Goal: Information Seeking & Learning: Understand process/instructions

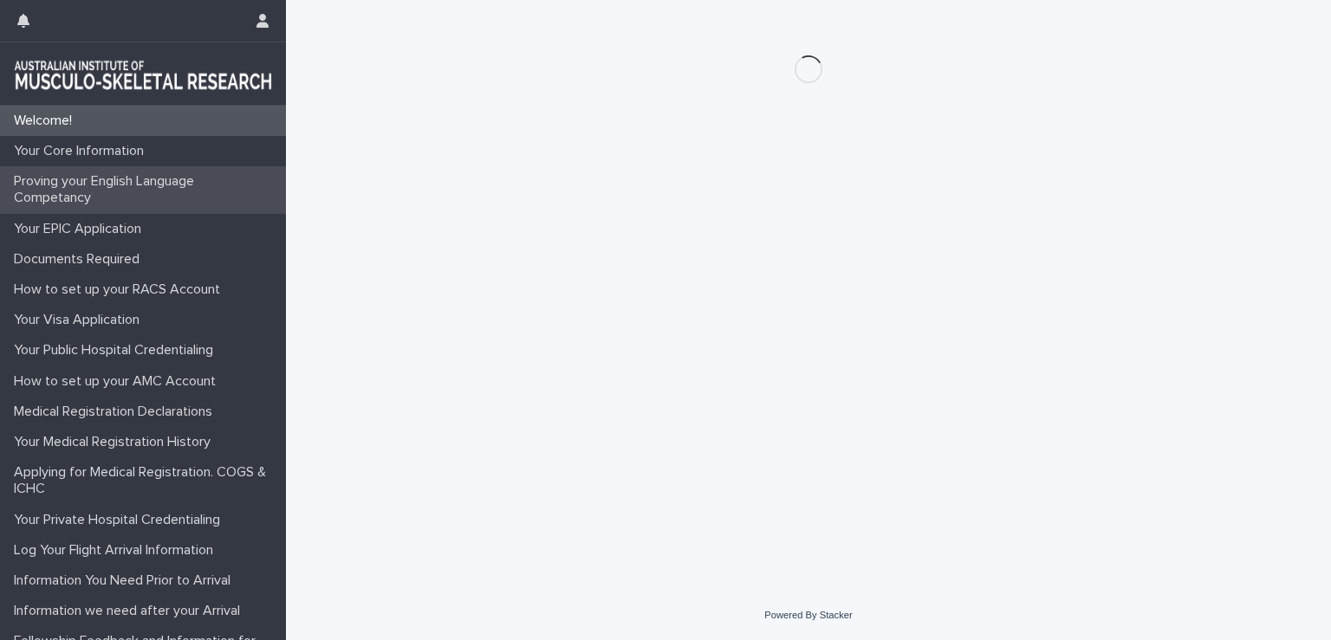
click at [98, 198] on p "Proving your English Language Competancy" at bounding box center [146, 189] width 279 height 33
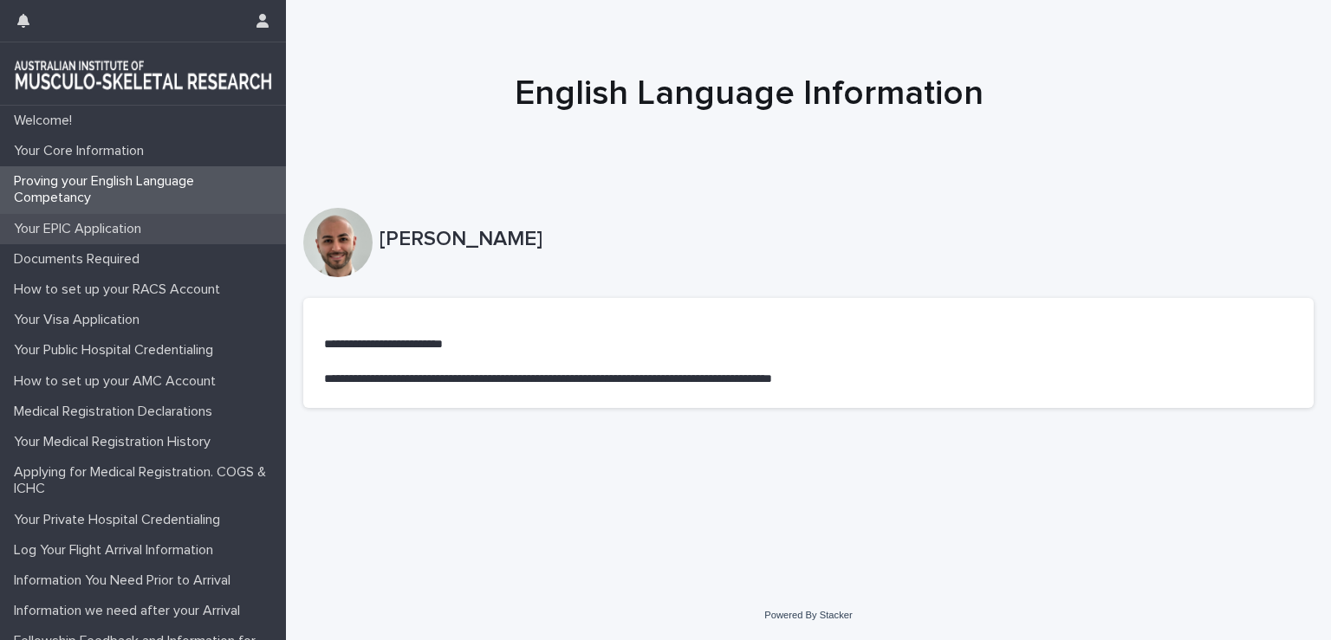
click at [151, 228] on p "Your EPIC Application" at bounding box center [81, 229] width 148 height 16
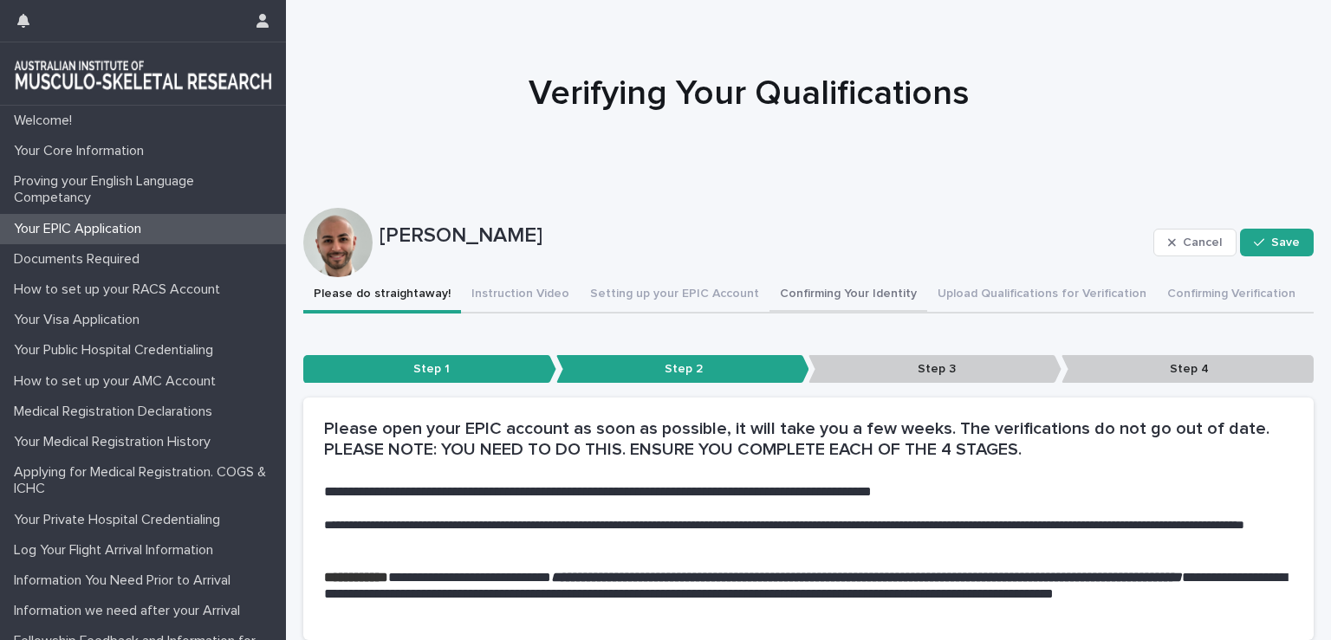
click at [854, 298] on button "Confirming Your Identity" at bounding box center [848, 295] width 158 height 36
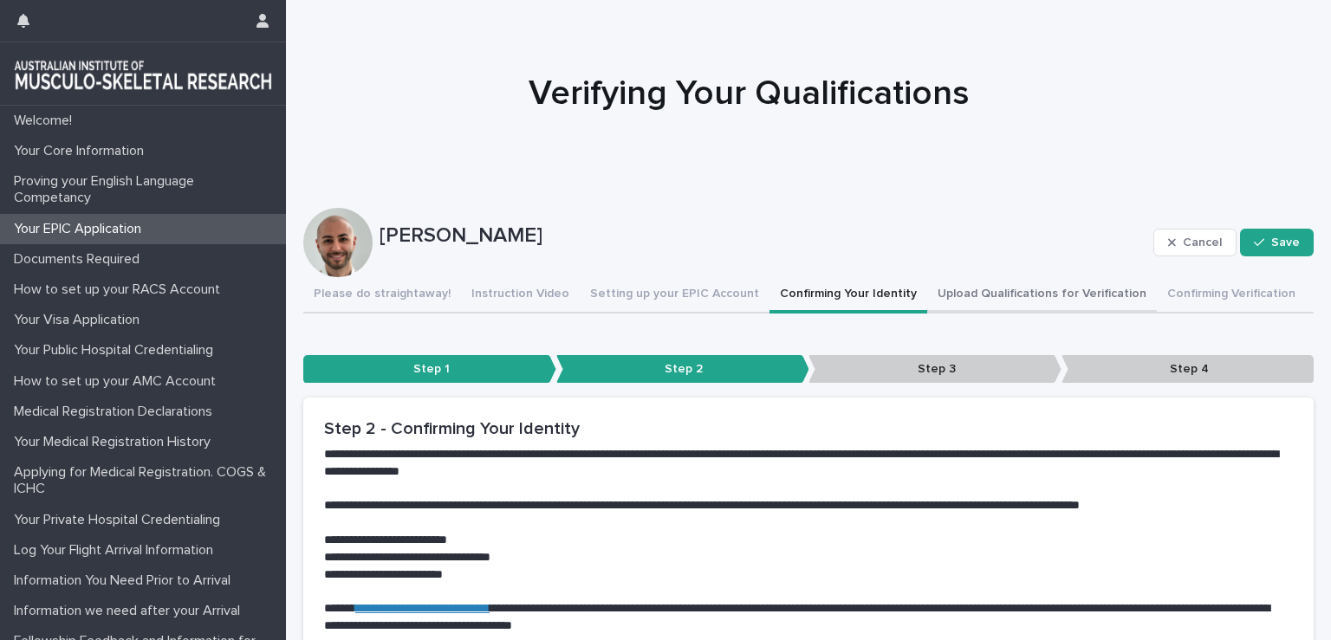
click at [978, 305] on button "Upload Qualifications for Verification" at bounding box center [1042, 295] width 230 height 36
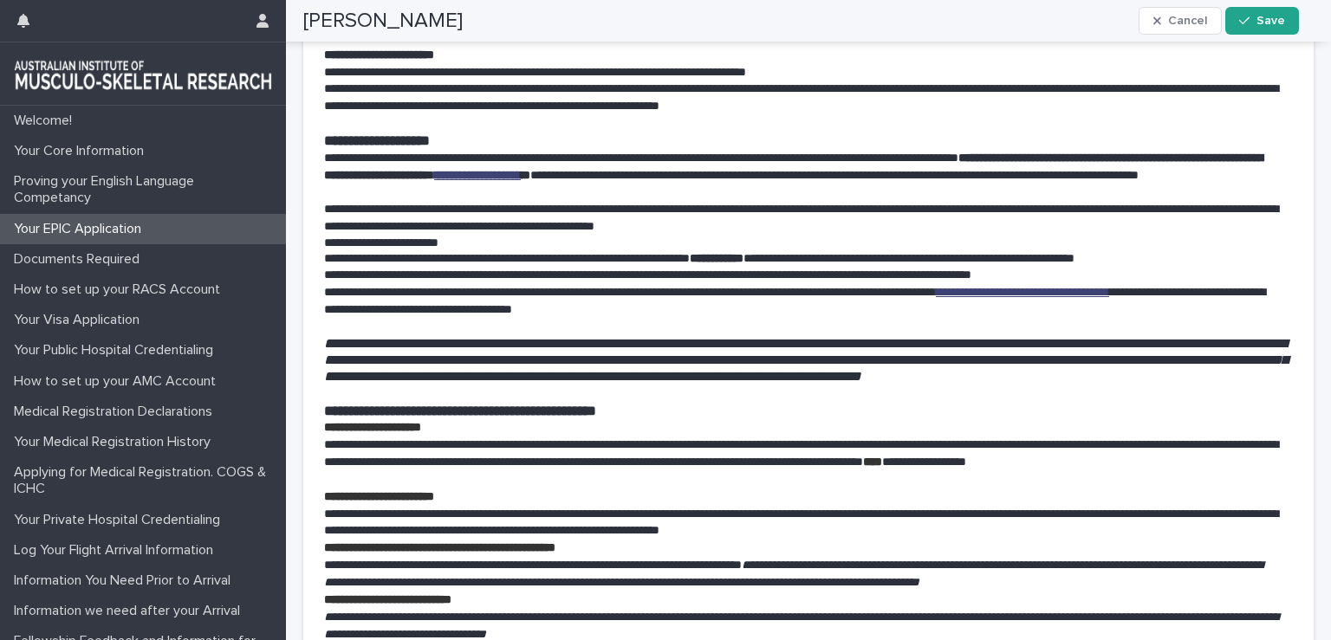
scroll to position [179, 0]
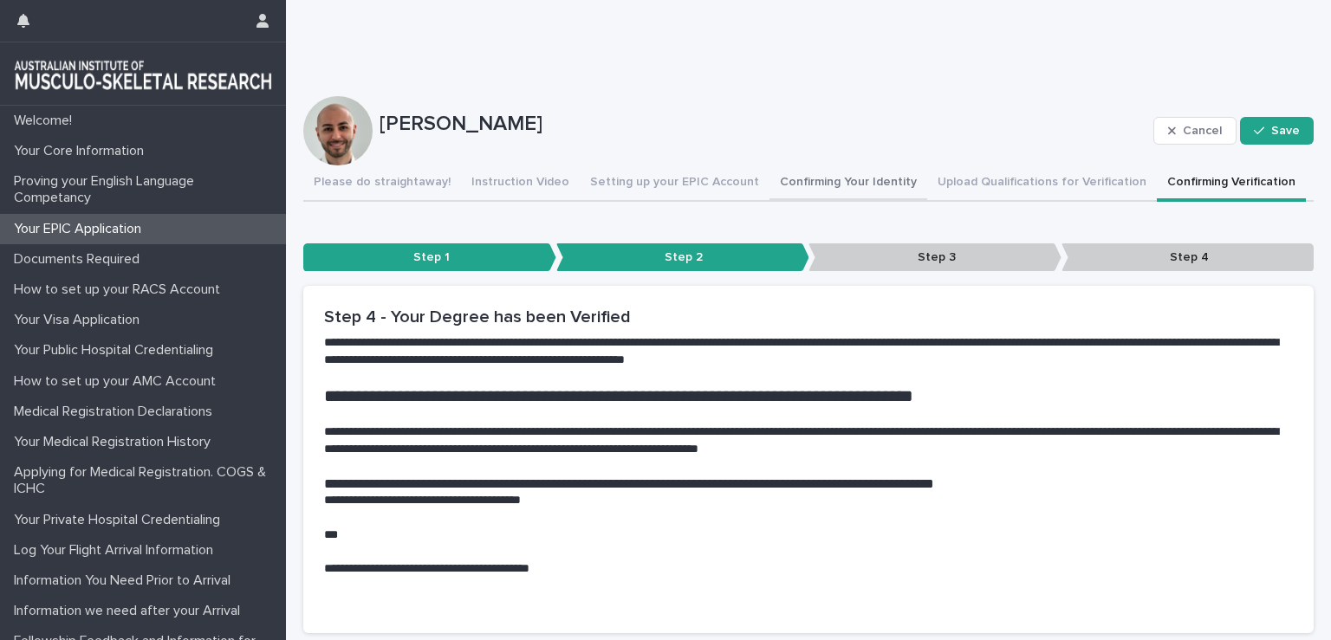
scroll to position [109, 0]
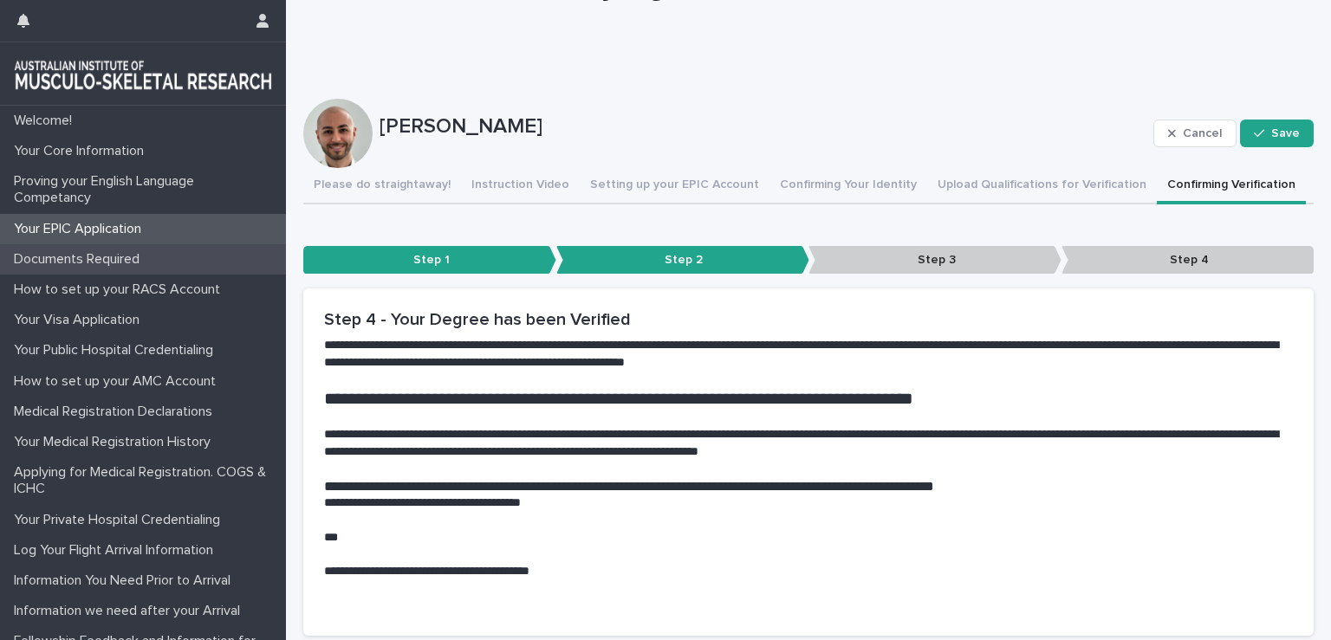
click at [120, 267] on p "Documents Required" at bounding box center [80, 259] width 146 height 16
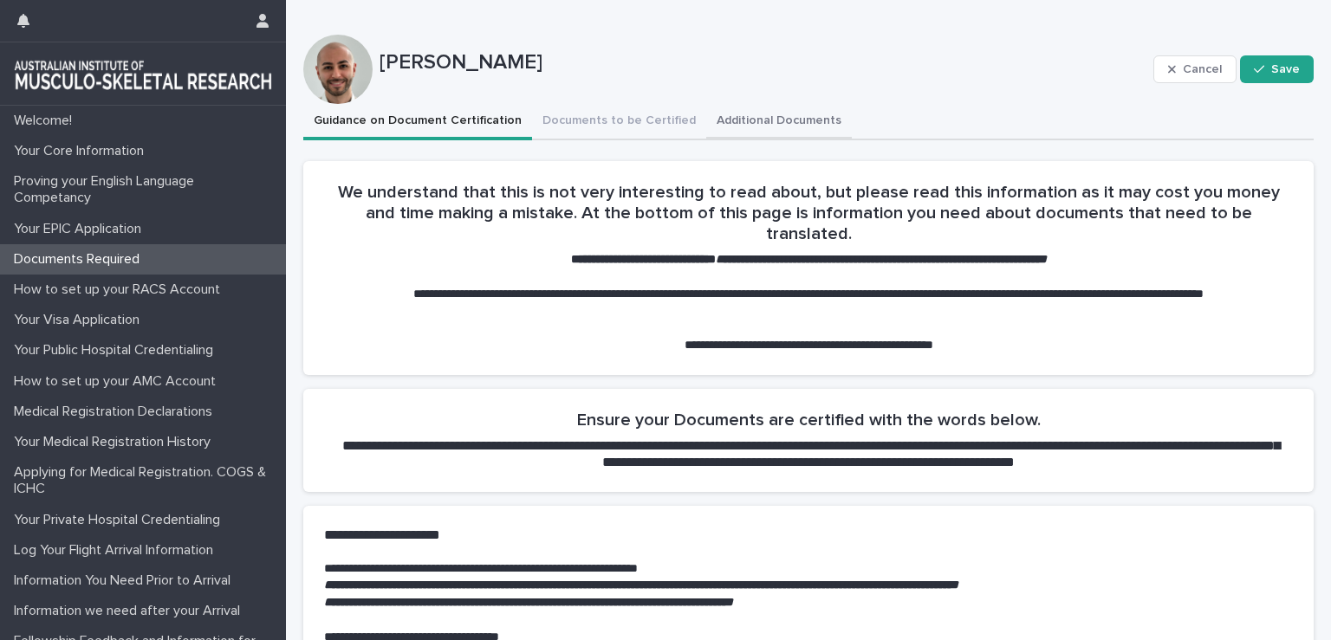
click at [778, 114] on button "Additional Documents" at bounding box center [779, 122] width 146 height 36
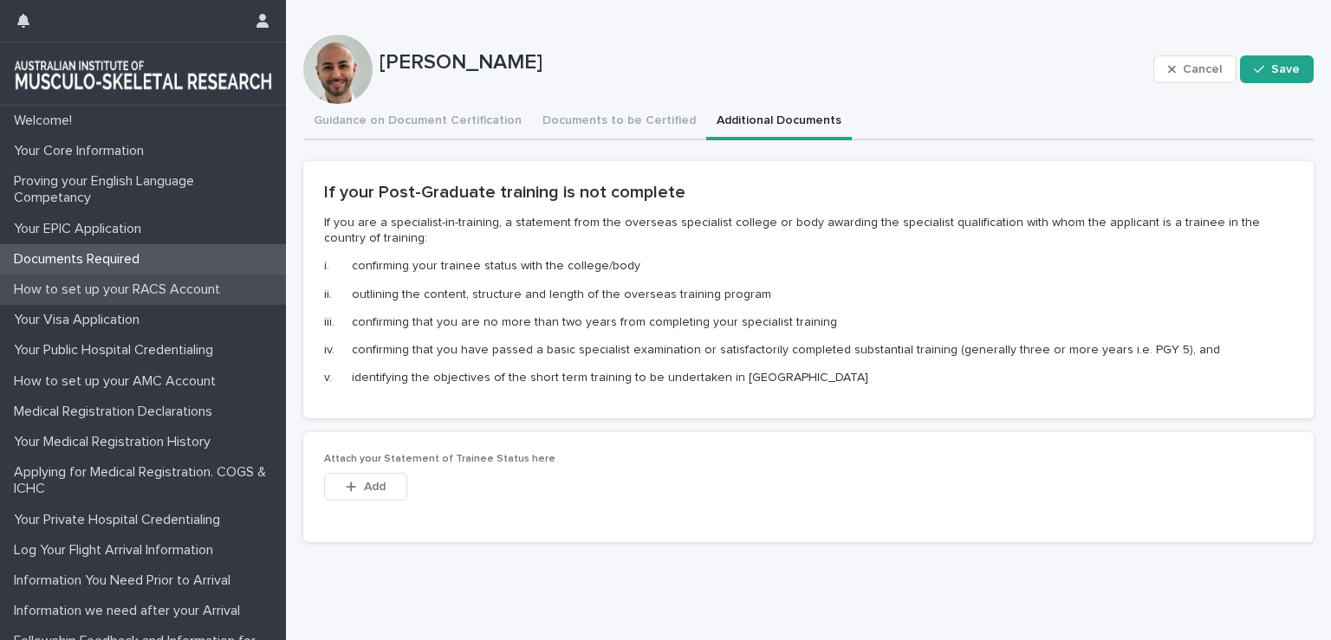
click at [171, 296] on p "How to set up your RACS Account" at bounding box center [120, 290] width 227 height 16
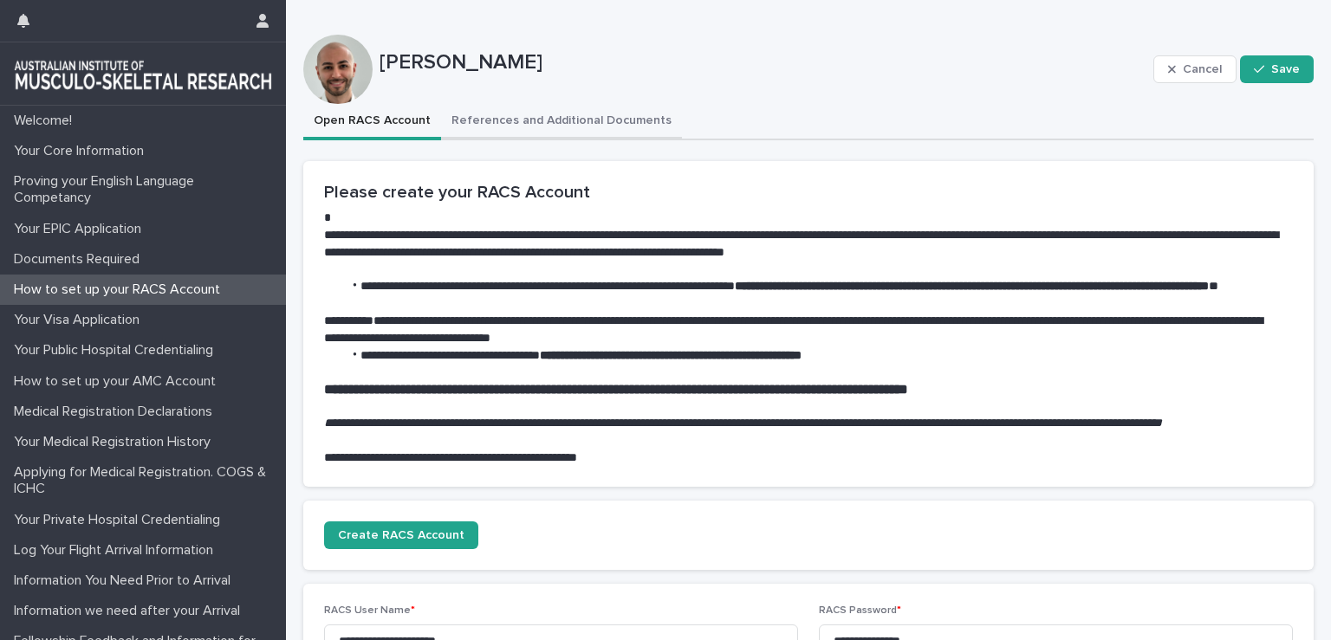
click at [540, 124] on button "References and Additional Documents" at bounding box center [561, 122] width 241 height 36
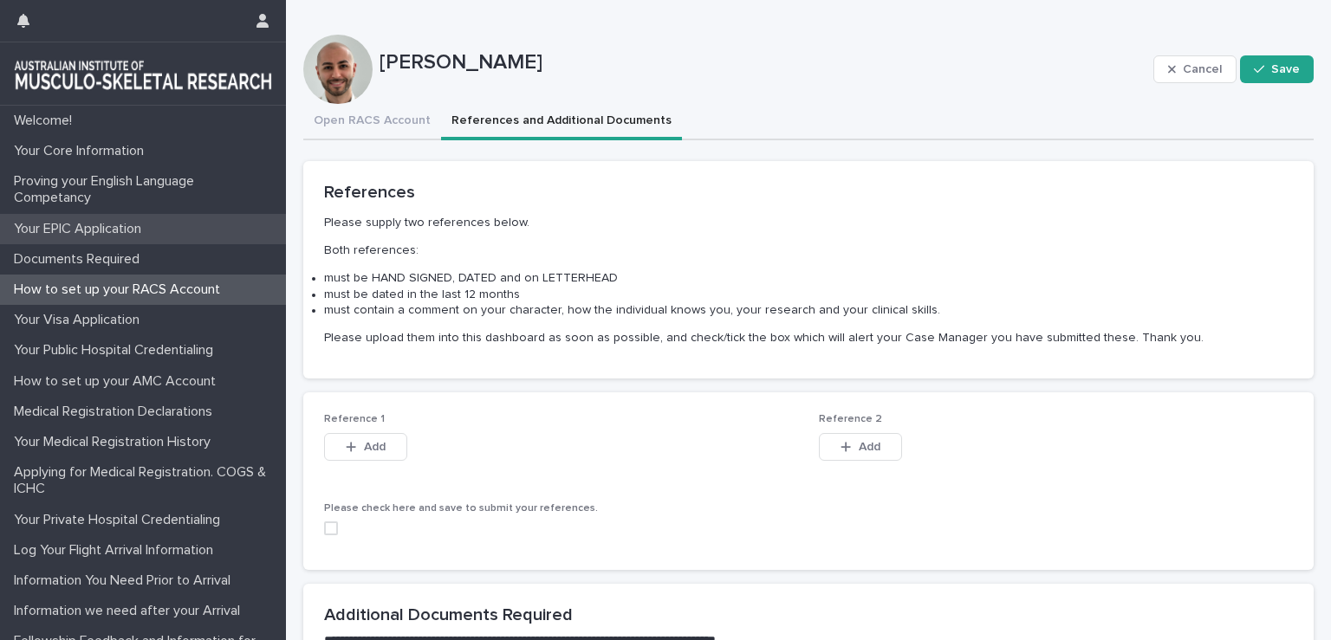
click at [167, 227] on div "Your EPIC Application" at bounding box center [143, 229] width 286 height 30
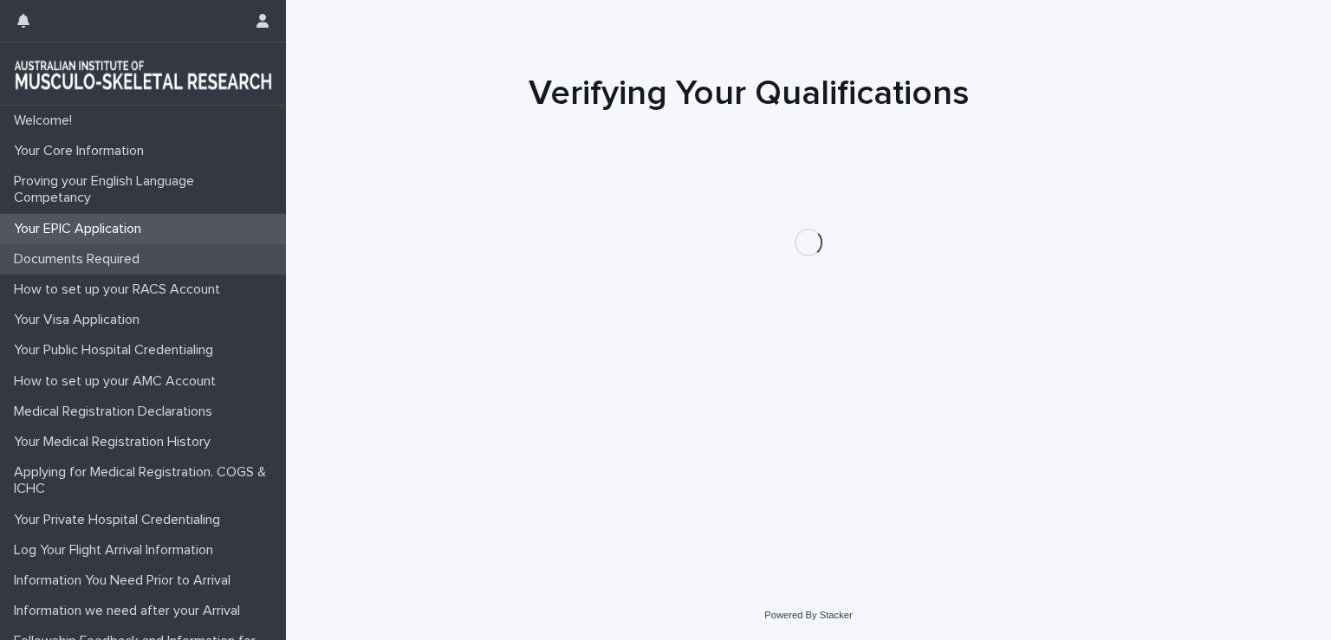
click at [165, 256] on div "Documents Required" at bounding box center [143, 259] width 286 height 30
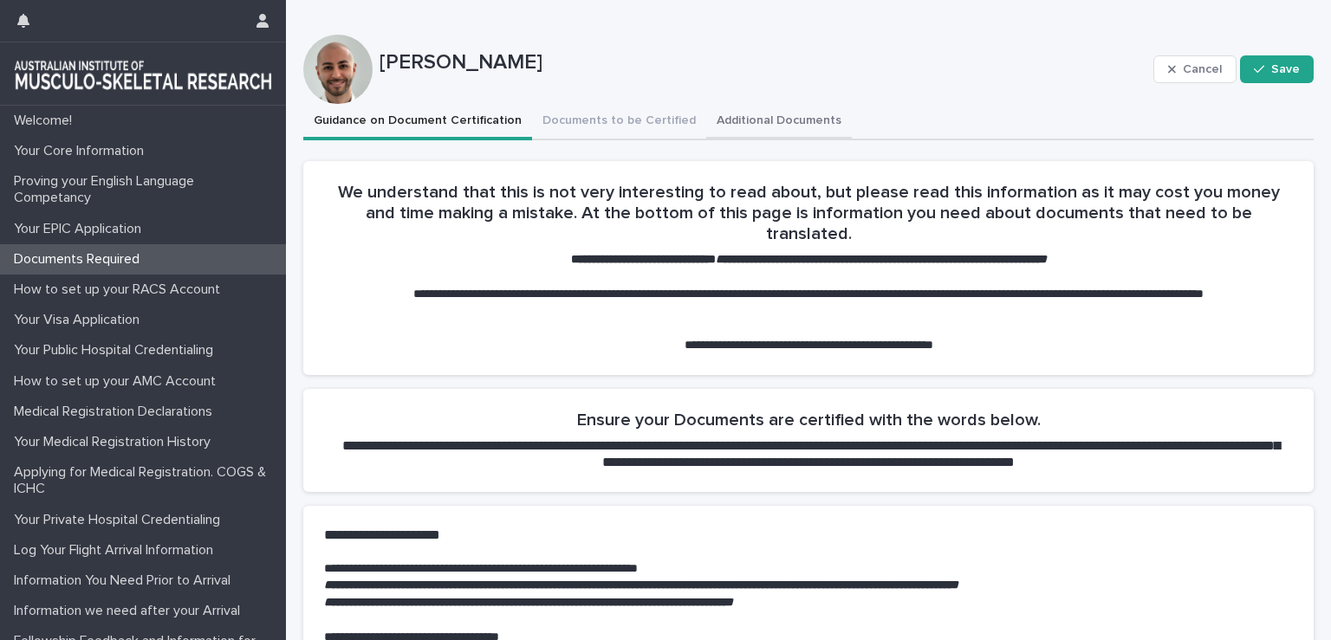
click at [787, 113] on button "Additional Documents" at bounding box center [779, 122] width 146 height 36
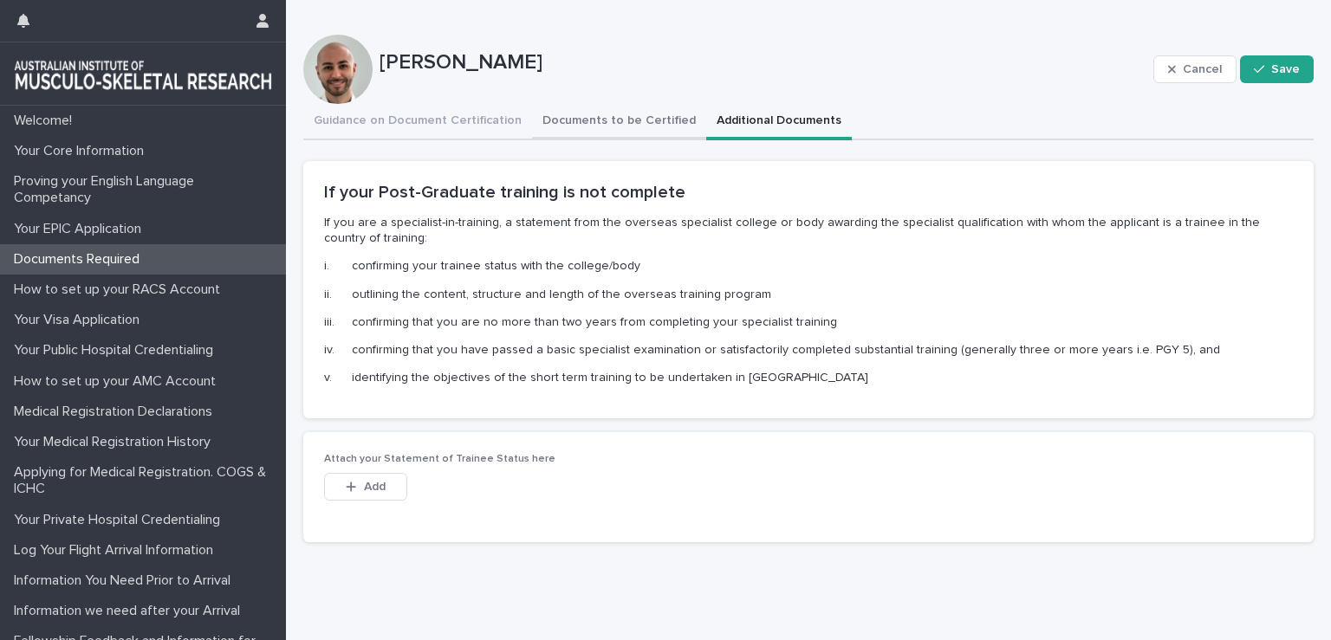
click at [622, 117] on button "Documents to be Certified" at bounding box center [619, 122] width 174 height 36
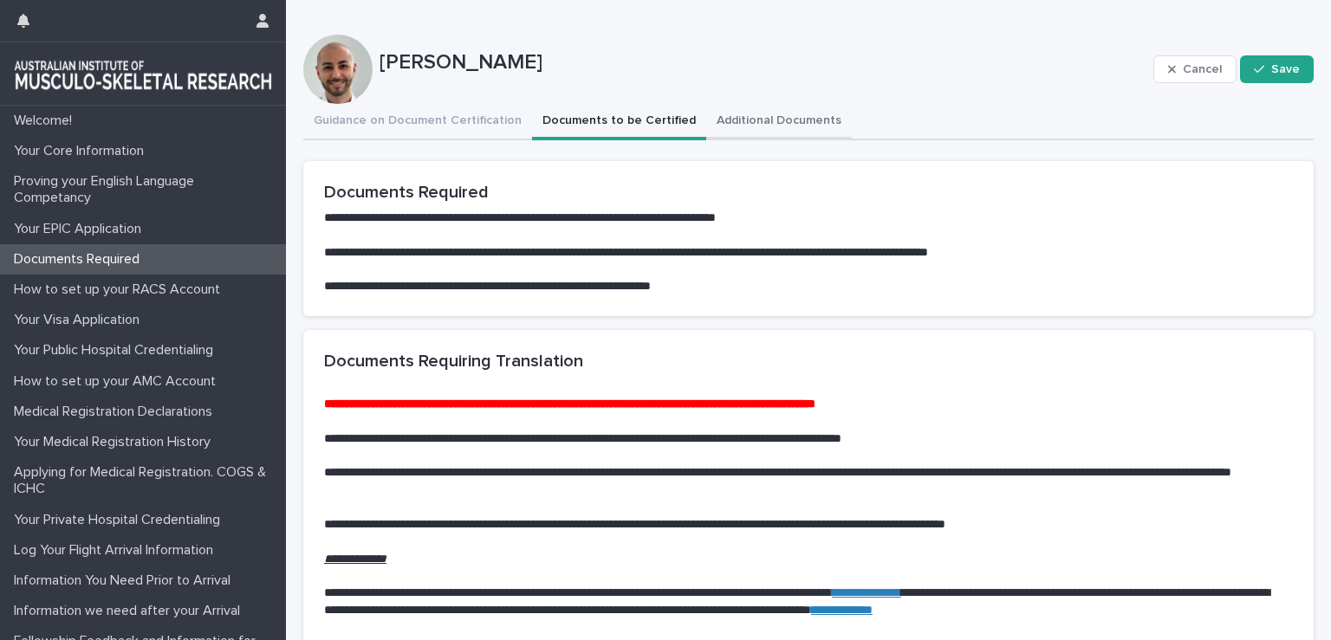
click at [727, 120] on button "Additional Documents" at bounding box center [779, 122] width 146 height 36
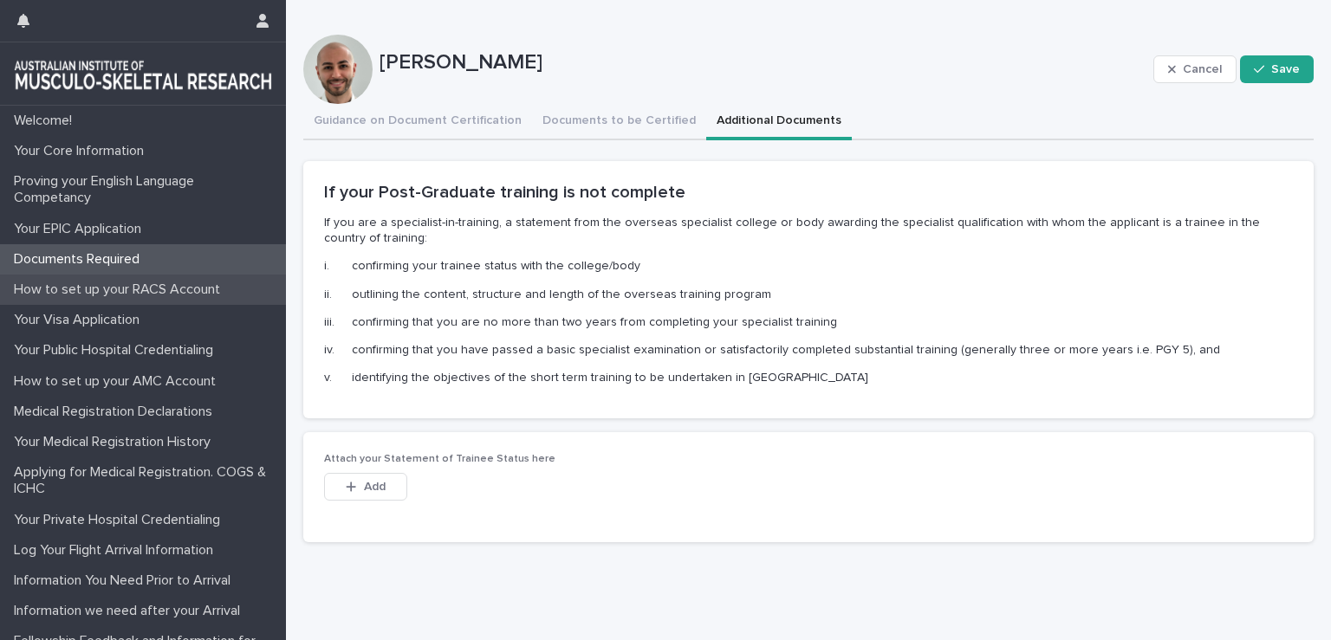
click at [200, 279] on div "How to set up your RACS Account" at bounding box center [143, 290] width 286 height 30
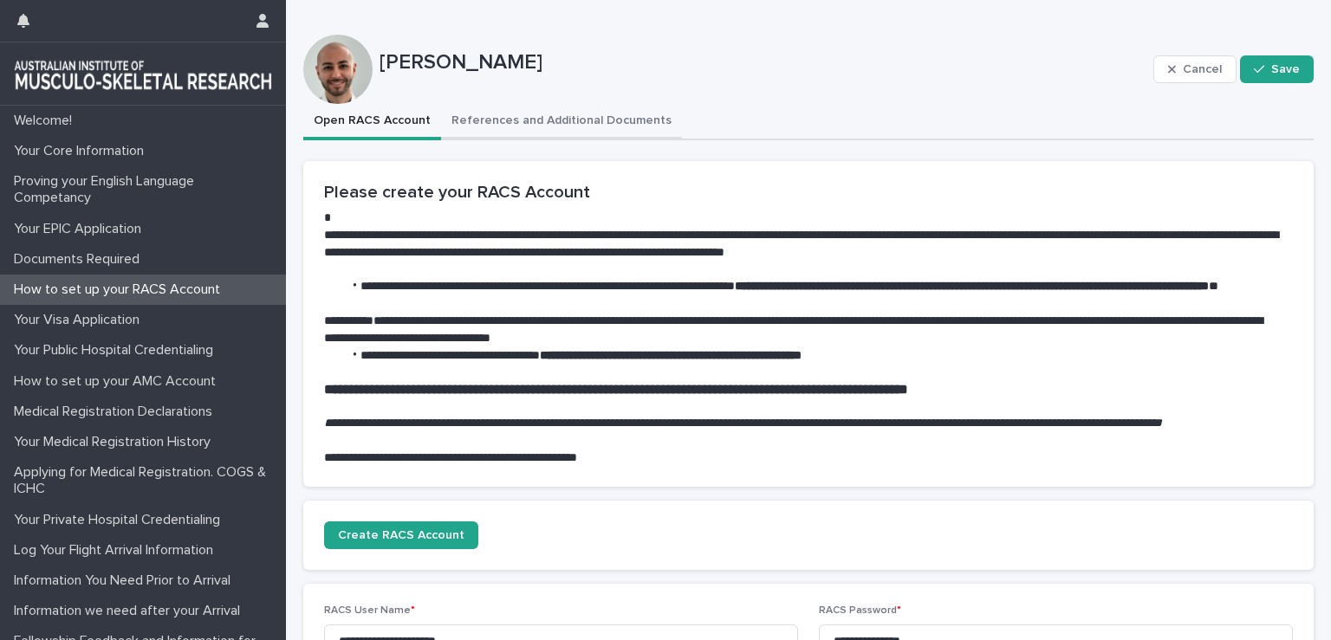
click at [587, 112] on button "References and Additional Documents" at bounding box center [561, 122] width 241 height 36
